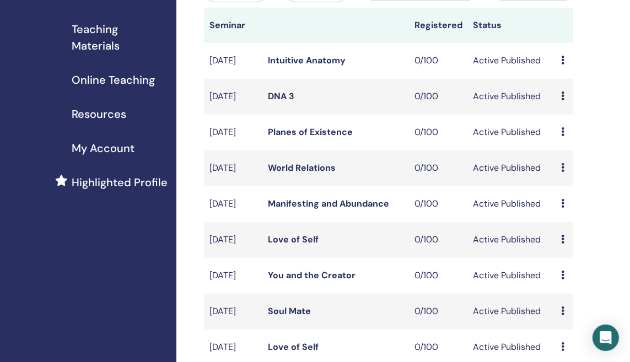
scroll to position [386, 0]
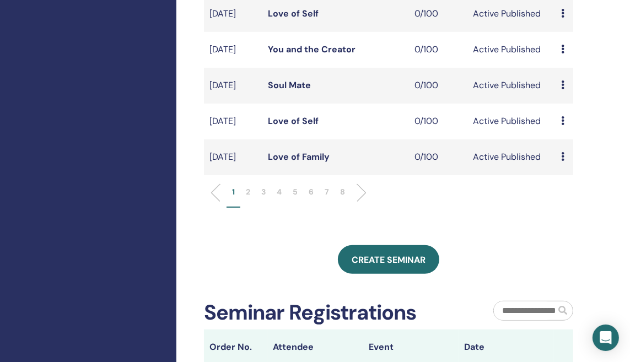
click at [308, 198] on p "6" at bounding box center [310, 192] width 5 height 12
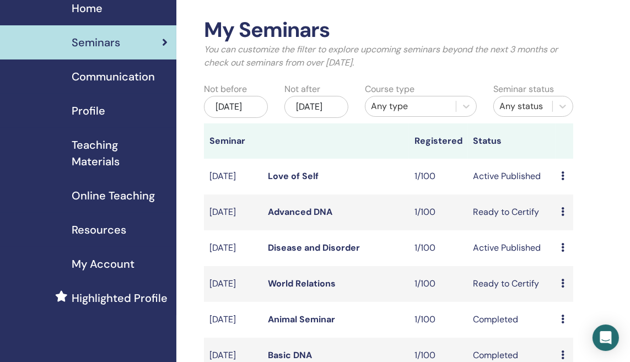
scroll to position [110, 0]
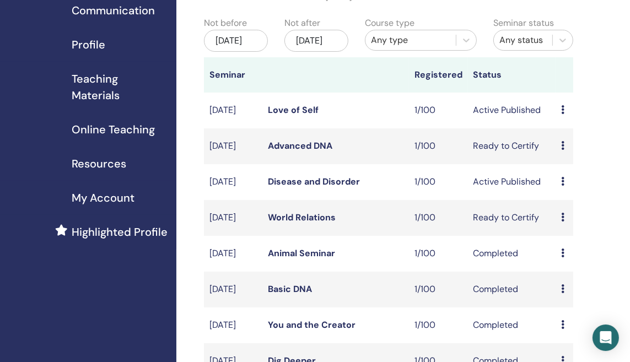
click at [563, 186] on icon at bounding box center [562, 181] width 3 height 9
click at [568, 237] on link "Attendees" at bounding box center [574, 238] width 42 height 12
